Goal: Task Accomplishment & Management: Manage account settings

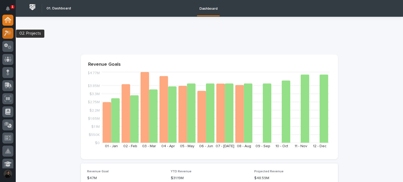
click at [7, 36] on div at bounding box center [7, 33] width 11 height 11
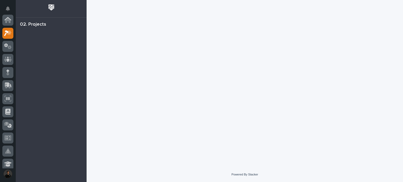
scroll to position [13, 0]
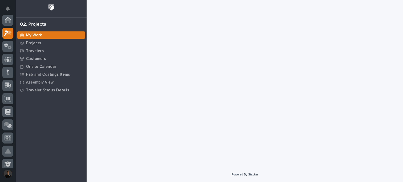
scroll to position [13, 0]
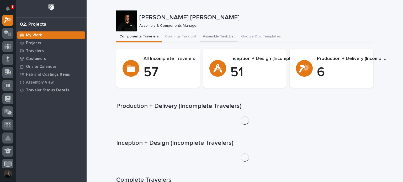
click at [214, 37] on button "Assembly Task List" at bounding box center [219, 36] width 38 height 11
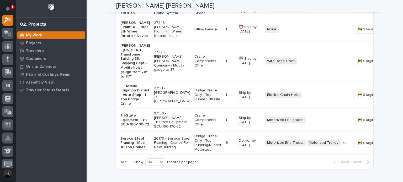
scroll to position [492, 0]
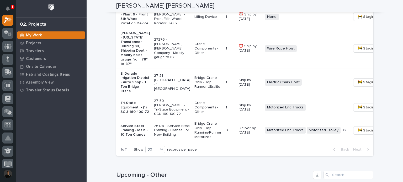
click at [127, 66] on p "[PERSON_NAME] - [US_STATE] Transformer Building 38, Shipping Dept - Modify hois…" at bounding box center [134, 48] width 29 height 35
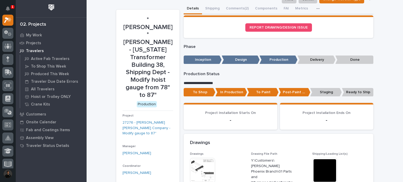
scroll to position [52, 0]
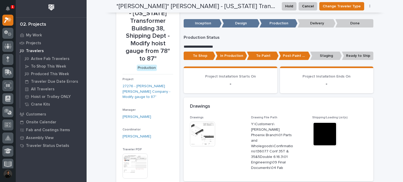
click at [231, 55] on p "In Production" at bounding box center [231, 56] width 32 height 9
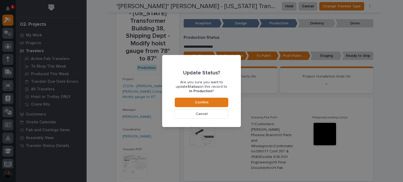
click at [250, 78] on div "Update Status? Are you sure you want to update Status on this record to In Prod…" at bounding box center [201, 91] width 403 height 182
click at [210, 115] on button "Cancel" at bounding box center [201, 113] width 53 height 9
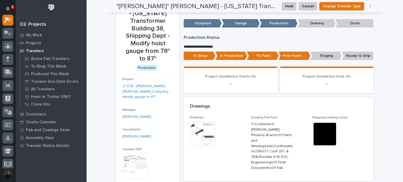
scroll to position [0, 0]
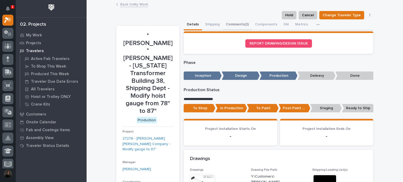
click at [233, 21] on button "Comments (2)" at bounding box center [237, 24] width 29 height 11
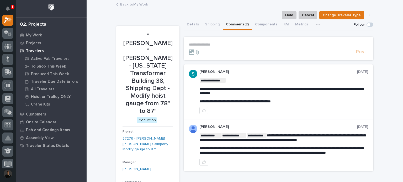
click at [127, 3] on link "Back to My Work" at bounding box center [134, 4] width 28 height 6
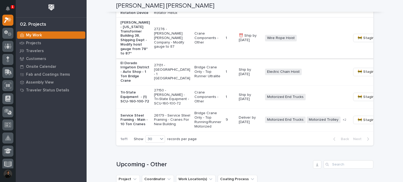
scroll to position [507, 0]
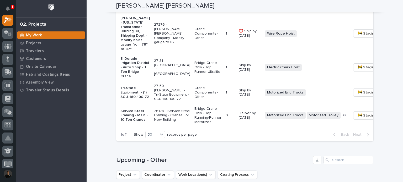
click at [286, 71] on div "Electric Chain Hoist + 0" at bounding box center [306, 67] width 82 height 7
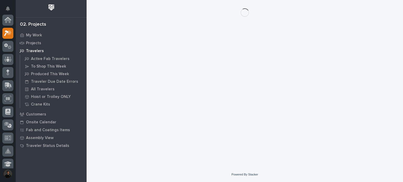
scroll to position [13, 0]
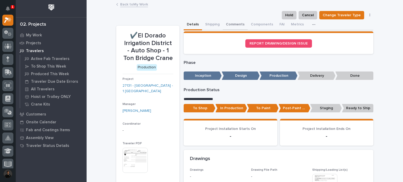
click at [229, 23] on button "Comments" at bounding box center [235, 24] width 25 height 11
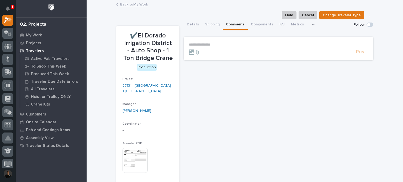
click at [219, 45] on p "**********" at bounding box center [278, 44] width 179 height 4
click at [357, 55] on span "Post" at bounding box center [361, 54] width 10 height 6
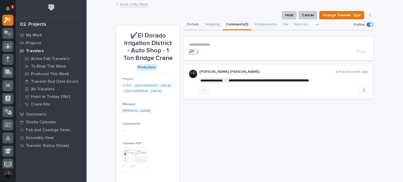
click at [195, 26] on button "Details" at bounding box center [193, 24] width 18 height 11
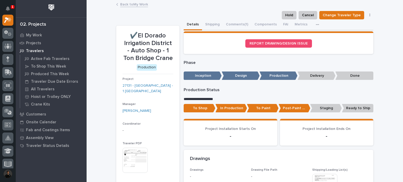
click at [315, 107] on p "Staging" at bounding box center [326, 108] width 32 height 9
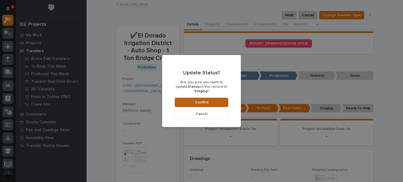
click at [223, 99] on button "Confirm" at bounding box center [201, 102] width 53 height 9
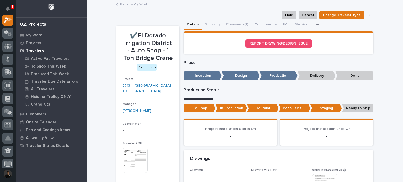
click at [137, 4] on link "Back to My Work" at bounding box center [134, 4] width 28 height 6
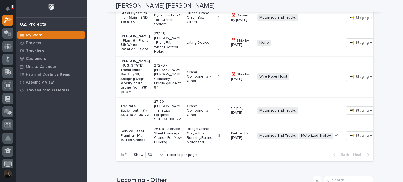
scroll to position [489, 0]
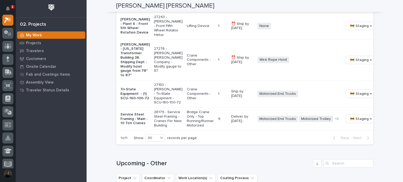
click at [126, 78] on p "[PERSON_NAME] - [US_STATE] Transformer Building 38, Shipping Dept - Modify hois…" at bounding box center [134, 59] width 29 height 35
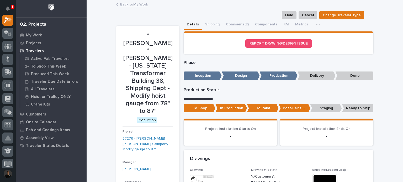
click at [230, 109] on p "In Production" at bounding box center [231, 108] width 32 height 9
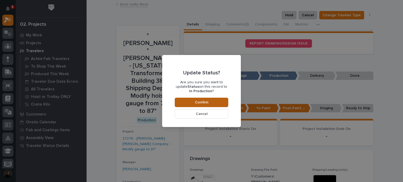
click at [212, 102] on button "Confirm" at bounding box center [201, 102] width 53 height 9
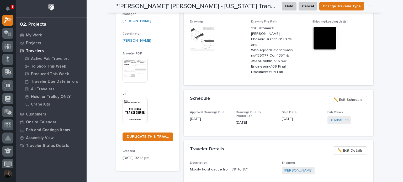
scroll to position [189, 0]
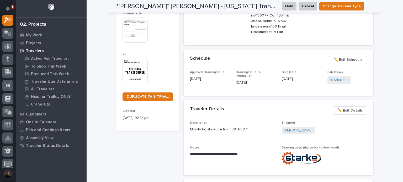
click at [108, 84] on div "Loading... Saving… Loading... Saving… *[PERSON_NAME]* [PERSON_NAME] - [US_STATE…" at bounding box center [245, 104] width 316 height 584
